Goal: Task Accomplishment & Management: Manage account settings

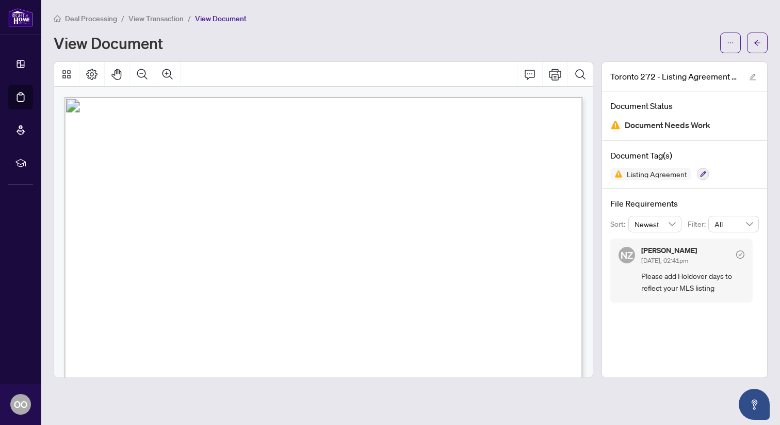
scroll to position [2463, 0]
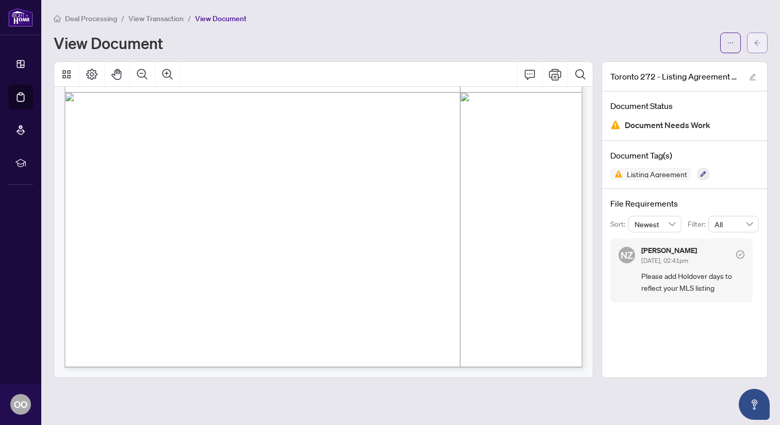
click at [760, 45] on icon "arrow-left" at bounding box center [757, 42] width 7 height 7
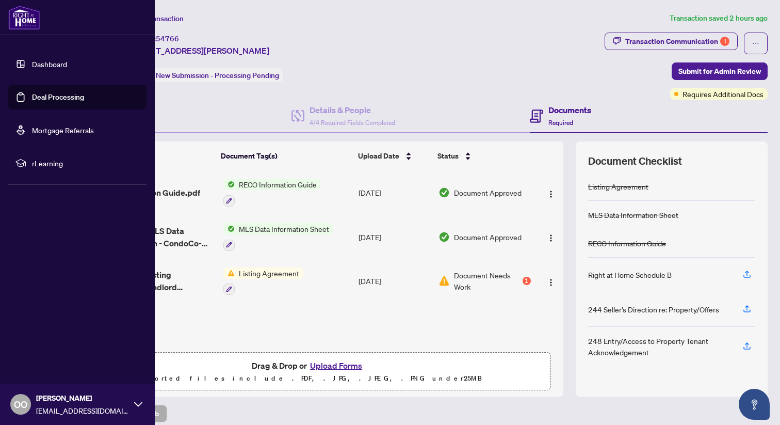
click at [41, 99] on link "Deal Processing" at bounding box center [58, 96] width 52 height 9
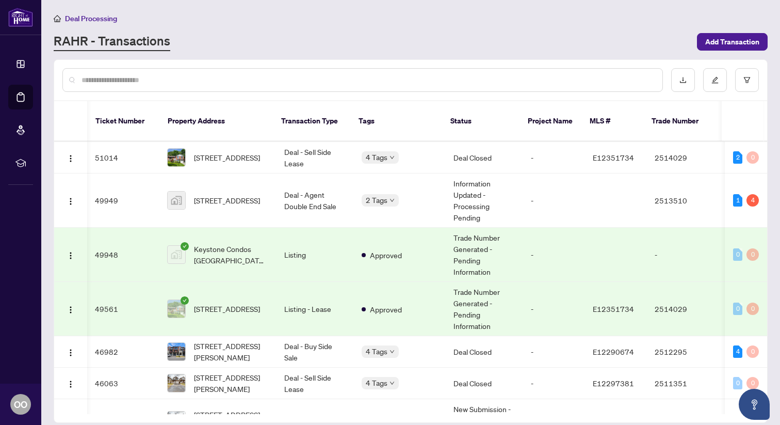
scroll to position [0, 1]
click at [249, 341] on span "[STREET_ADDRESS][PERSON_NAME]" at bounding box center [231, 351] width 74 height 23
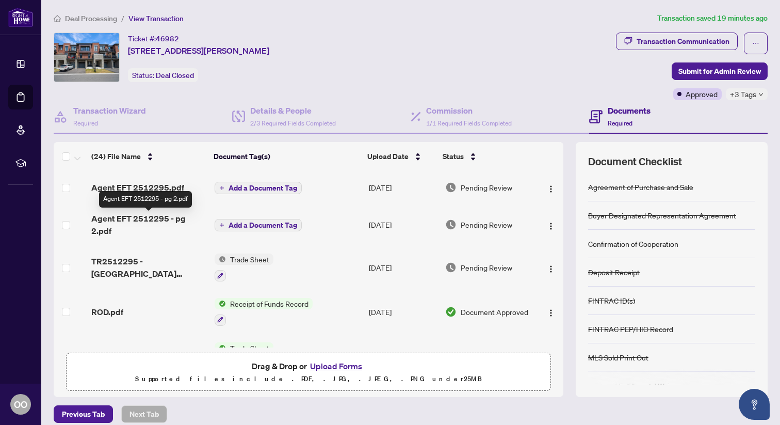
click at [131, 221] on span "Agent EFT 2512295 - pg 2.pdf" at bounding box center [148, 224] width 115 height 25
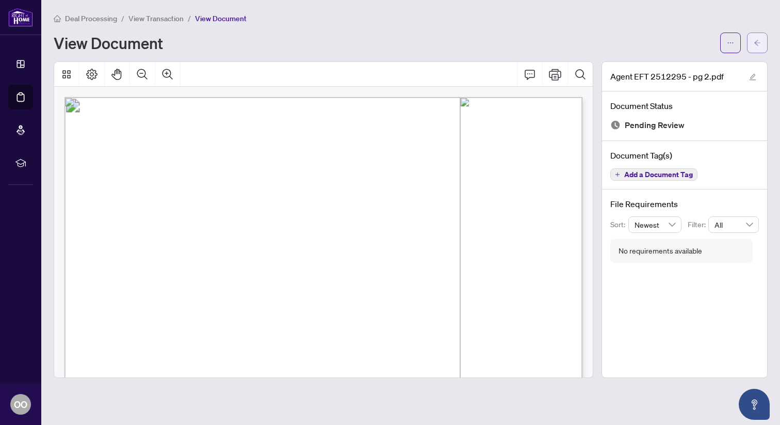
click at [756, 39] on icon "arrow-left" at bounding box center [757, 42] width 7 height 7
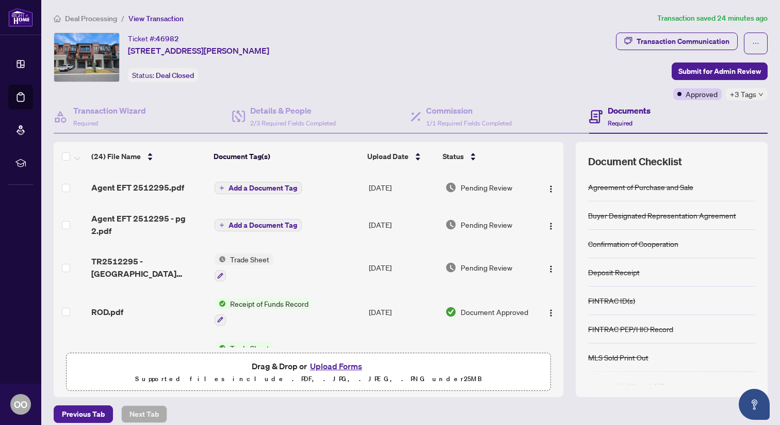
click at [243, 221] on span "Add a Document Tag" at bounding box center [263, 224] width 69 height 7
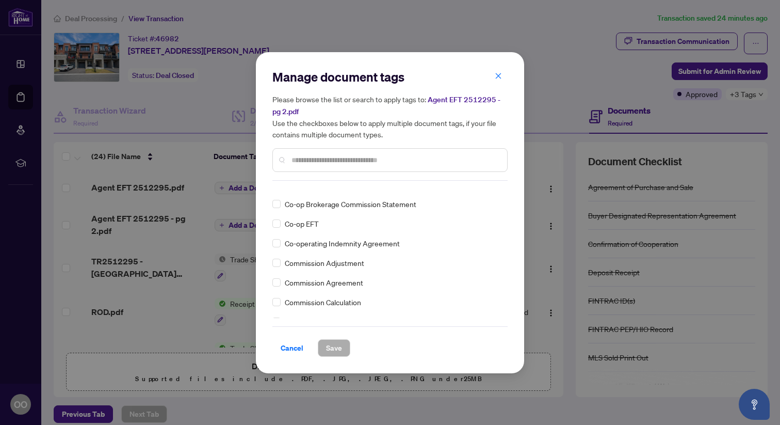
scroll to position [500, 0]
click at [502, 76] on icon "close" at bounding box center [498, 75] width 7 height 7
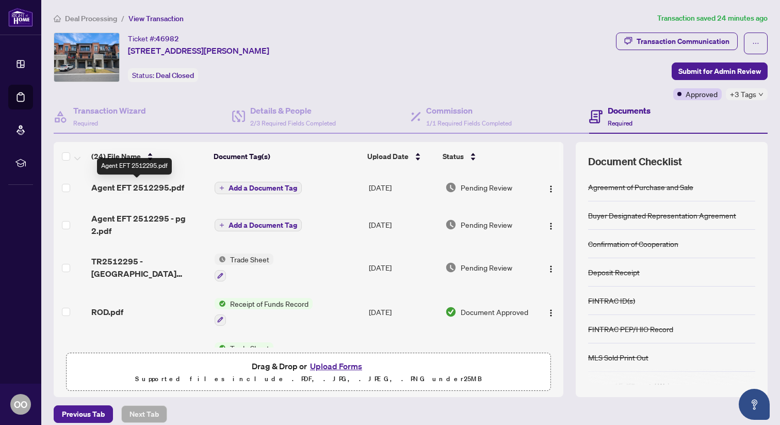
click at [109, 185] on span "Agent EFT 2512295.pdf" at bounding box center [137, 187] width 93 height 12
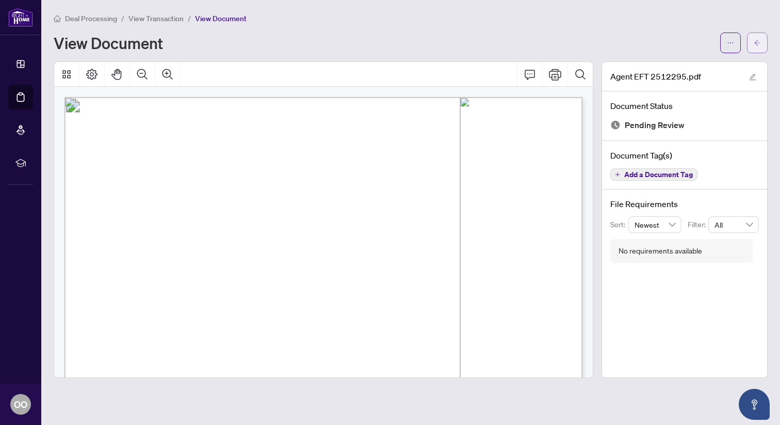
click at [757, 44] on icon "arrow-left" at bounding box center [758, 43] width 6 height 6
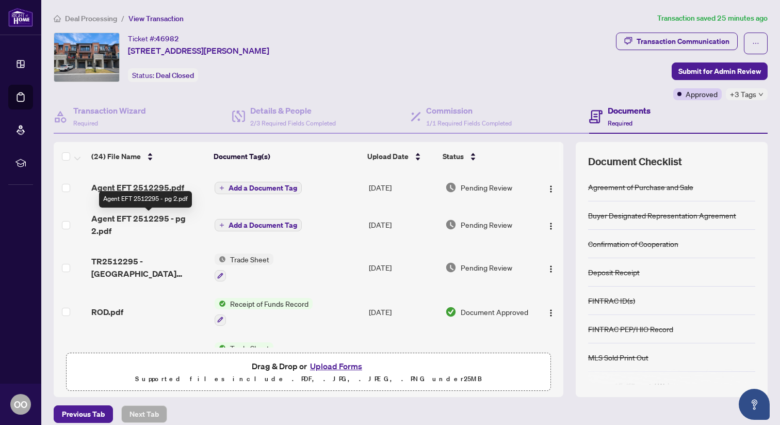
click at [126, 219] on span "Agent EFT 2512295 - pg 2.pdf" at bounding box center [148, 224] width 115 height 25
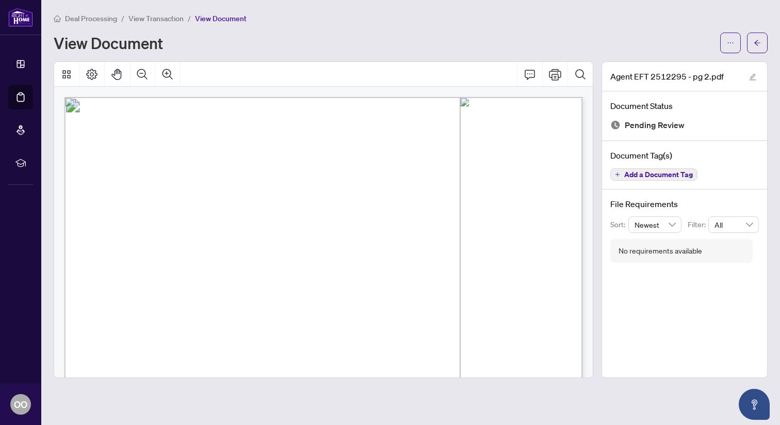
scroll to position [2, 0]
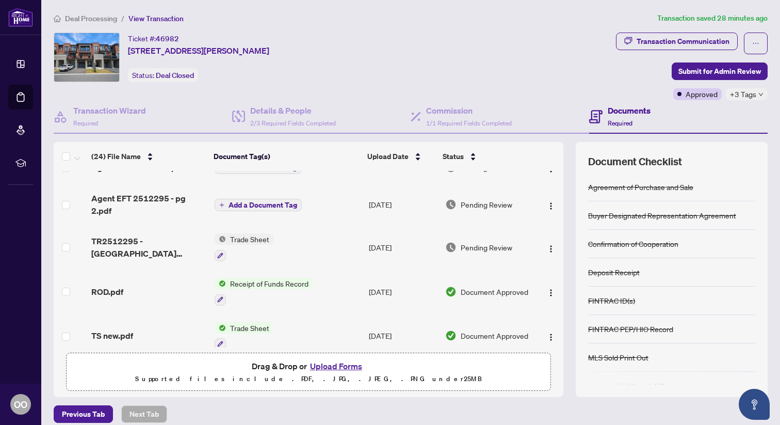
scroll to position [21, 0]
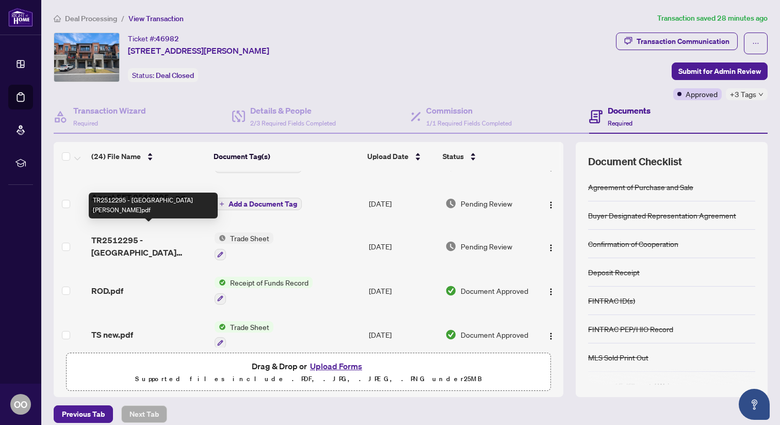
click at [140, 234] on span "TR2512295 - 530 Danks Ridge Dr.pdf" at bounding box center [148, 246] width 115 height 25
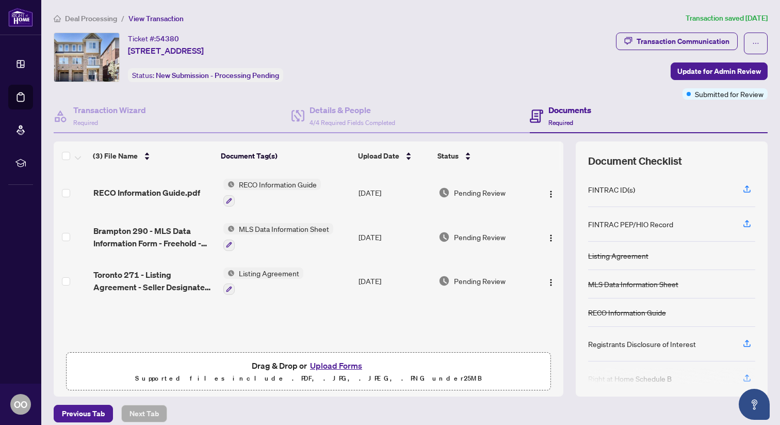
click at [89, 52] on img at bounding box center [86, 57] width 65 height 49
